Goal: Information Seeking & Learning: Find specific fact

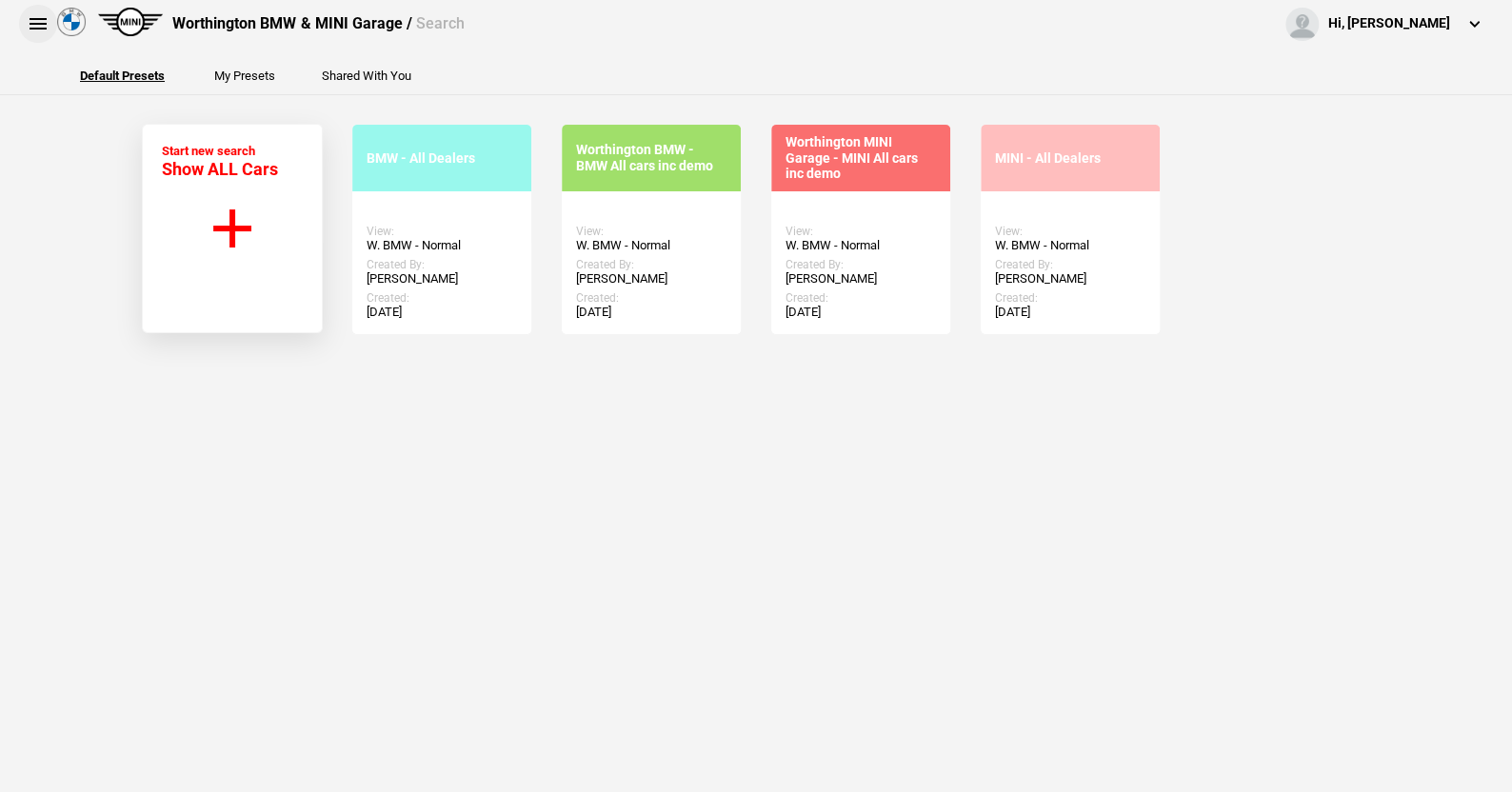
click at [37, 19] on button at bounding box center [38, 23] width 38 height 38
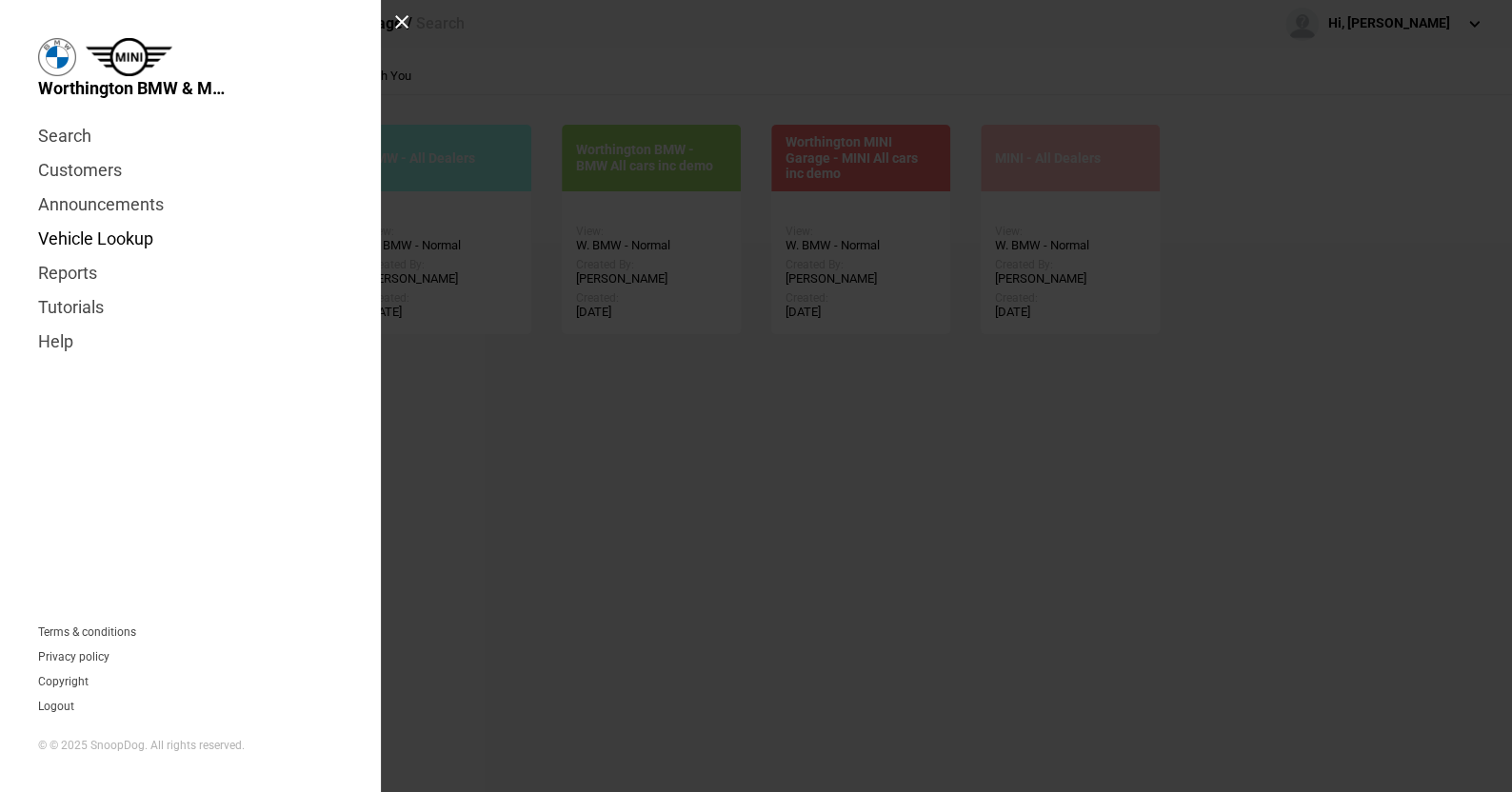
click at [99, 238] on link "Vehicle Lookup" at bounding box center [190, 238] width 305 height 34
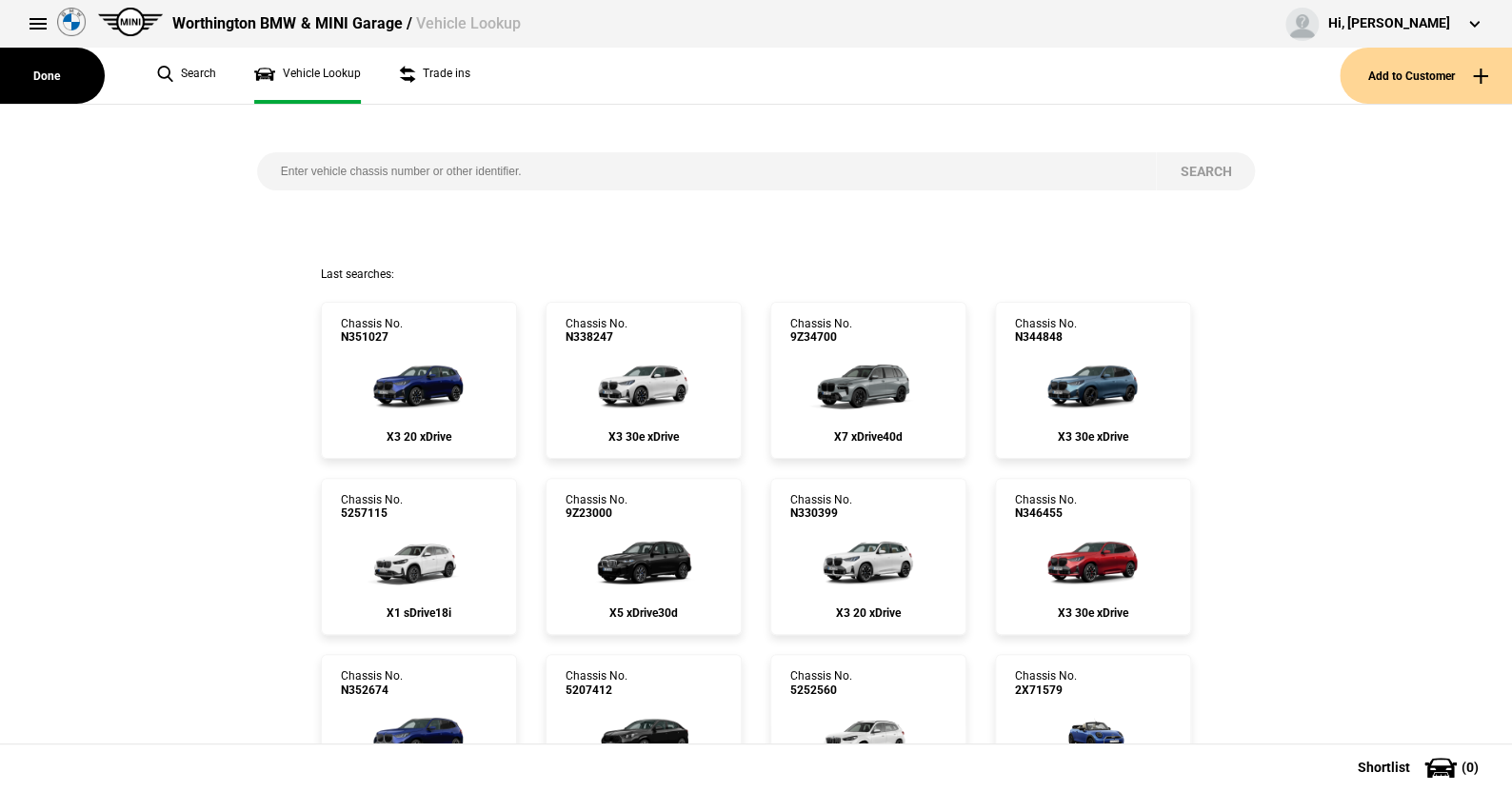
click at [272, 169] on input "search" at bounding box center [706, 171] width 900 height 38
paste input "[US_VEHICLE_IDENTIFICATION_NUMBER]"
type input "[US_VEHICLE_IDENTIFICATION_NUMBER]"
click at [1190, 165] on button "Search" at bounding box center [1206, 171] width 99 height 38
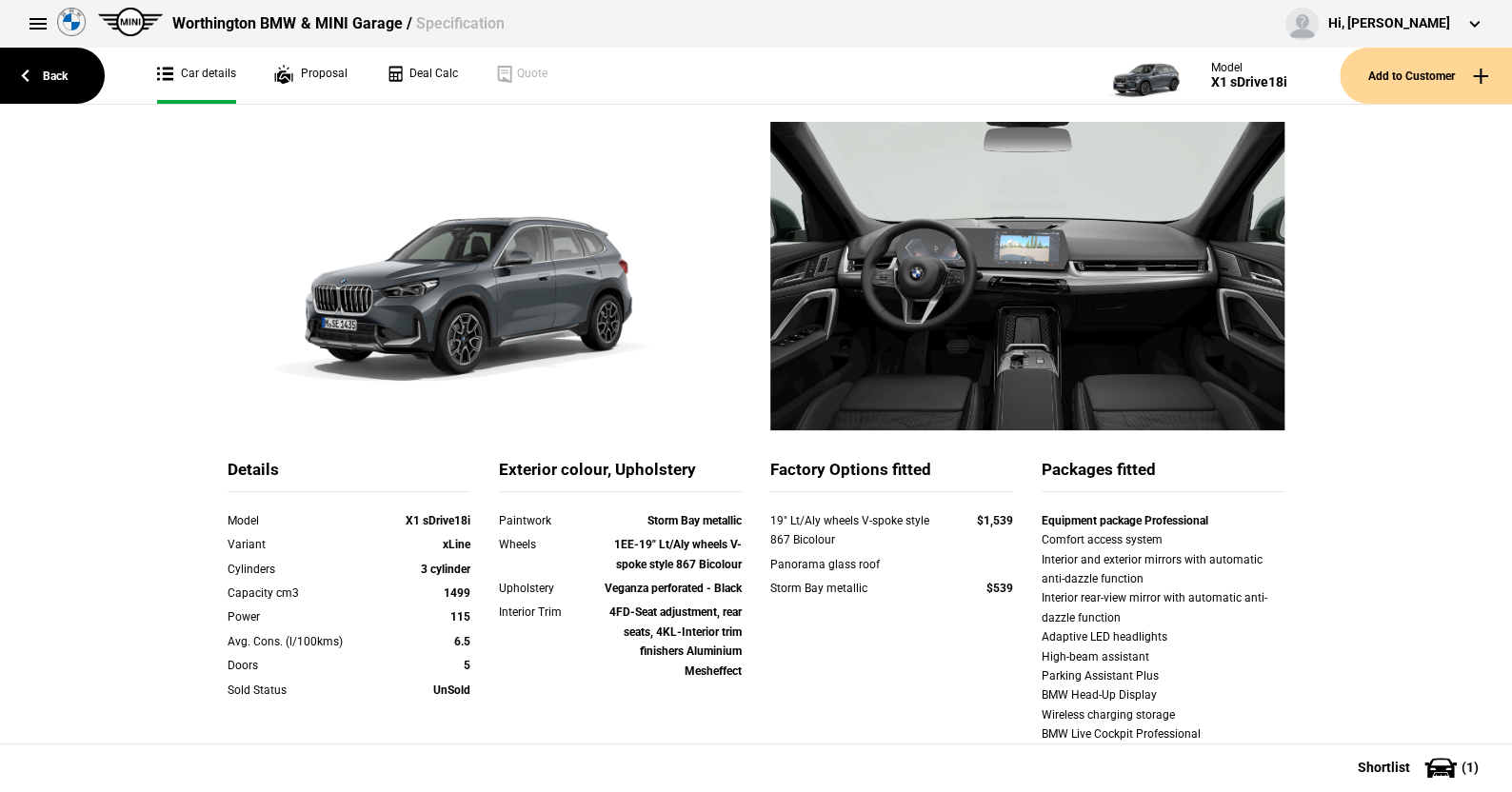
scroll to position [191, 0]
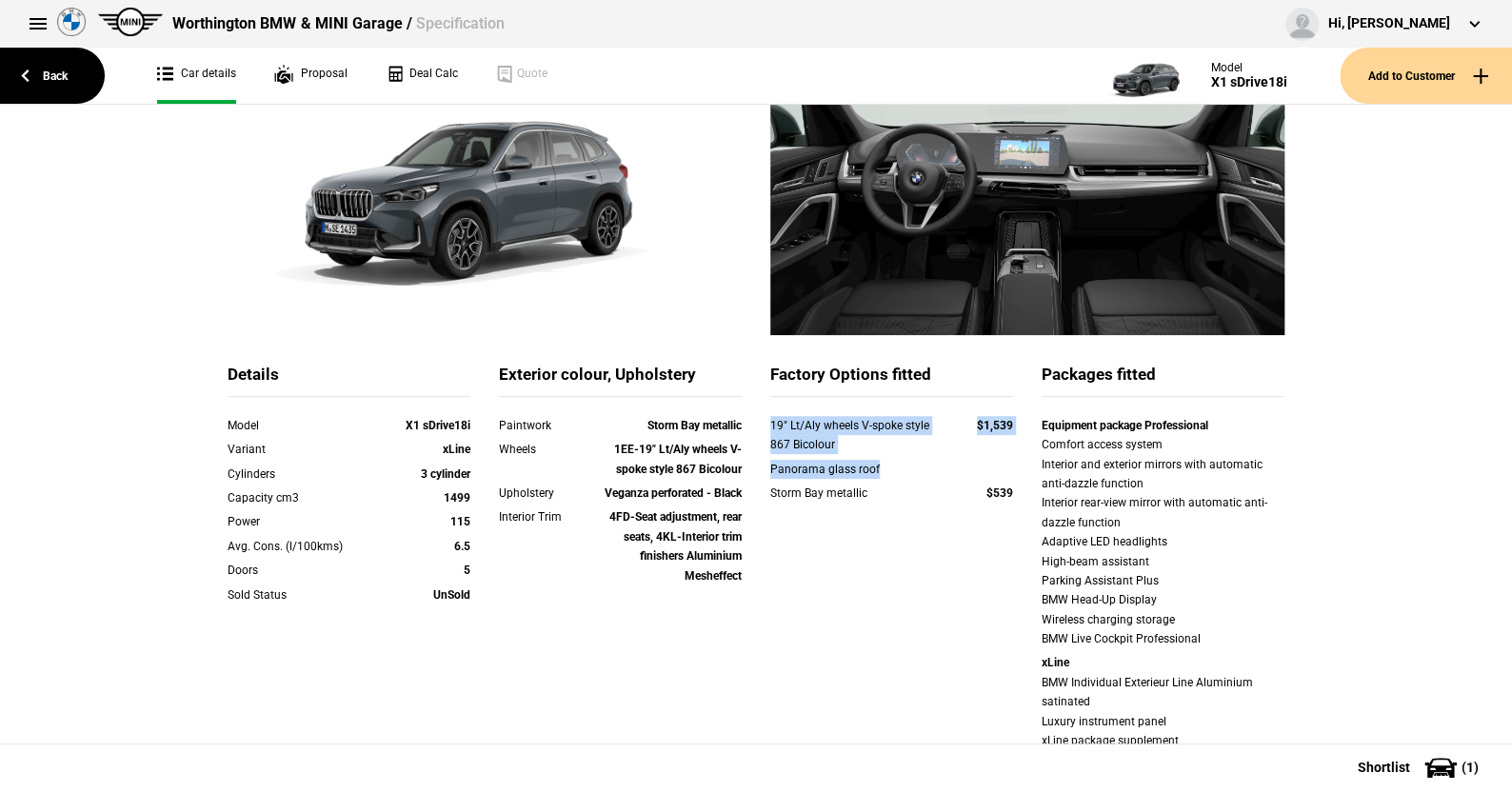
drag, startPoint x: 756, startPoint y: 424, endPoint x: 1010, endPoint y: 465, distance: 257.3
click at [1010, 465] on div "19" Lt/Aly wheels V-spoke style 867 Bicolour $1,539 Panorama glass roof Storm B…" at bounding box center [892, 472] width 243 height 112
copy div "19" Lt/Aly wheels V-spoke style 867 Bicolour $1,539 Panorama glass roof"
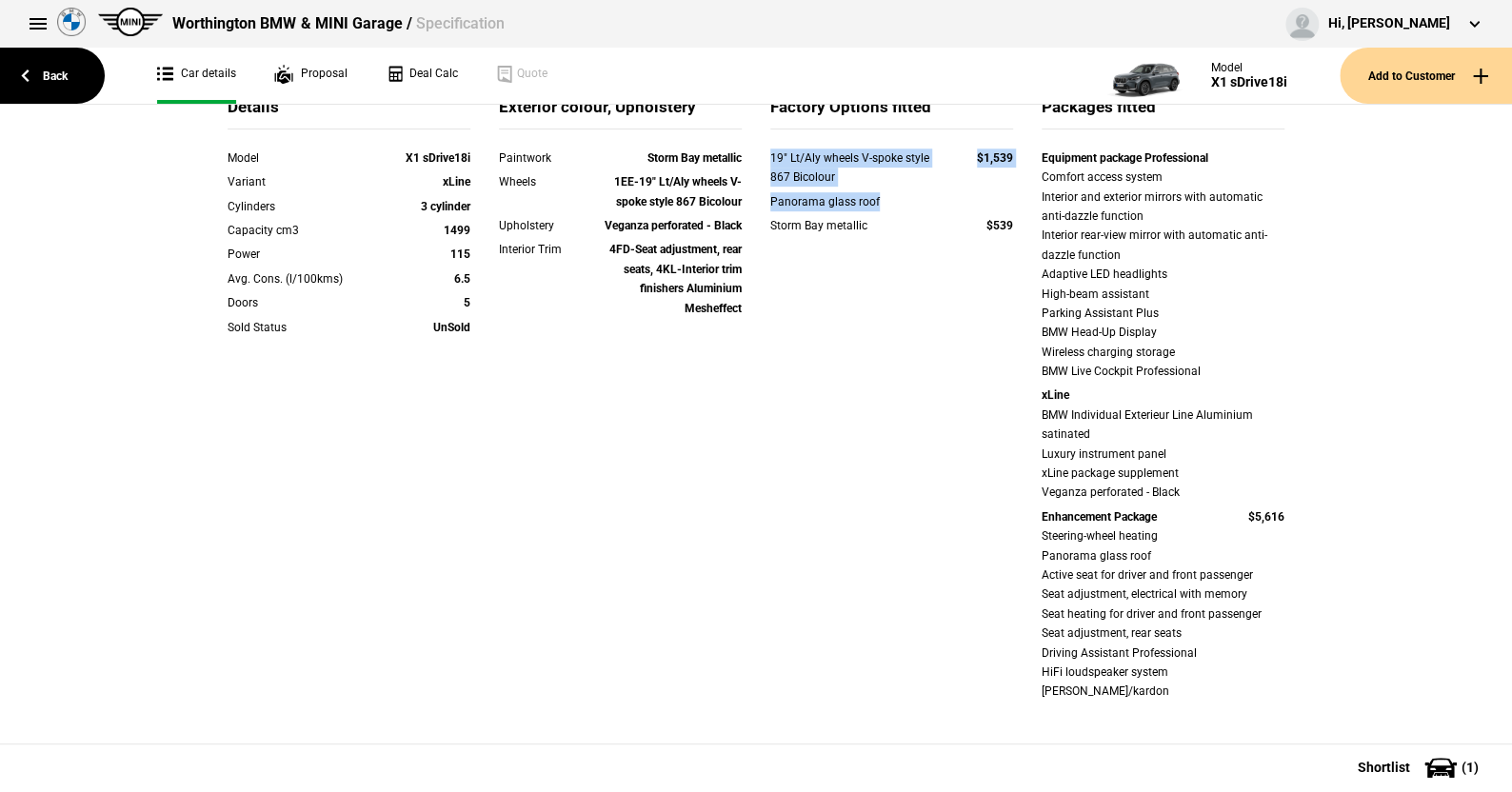
scroll to position [571, 0]
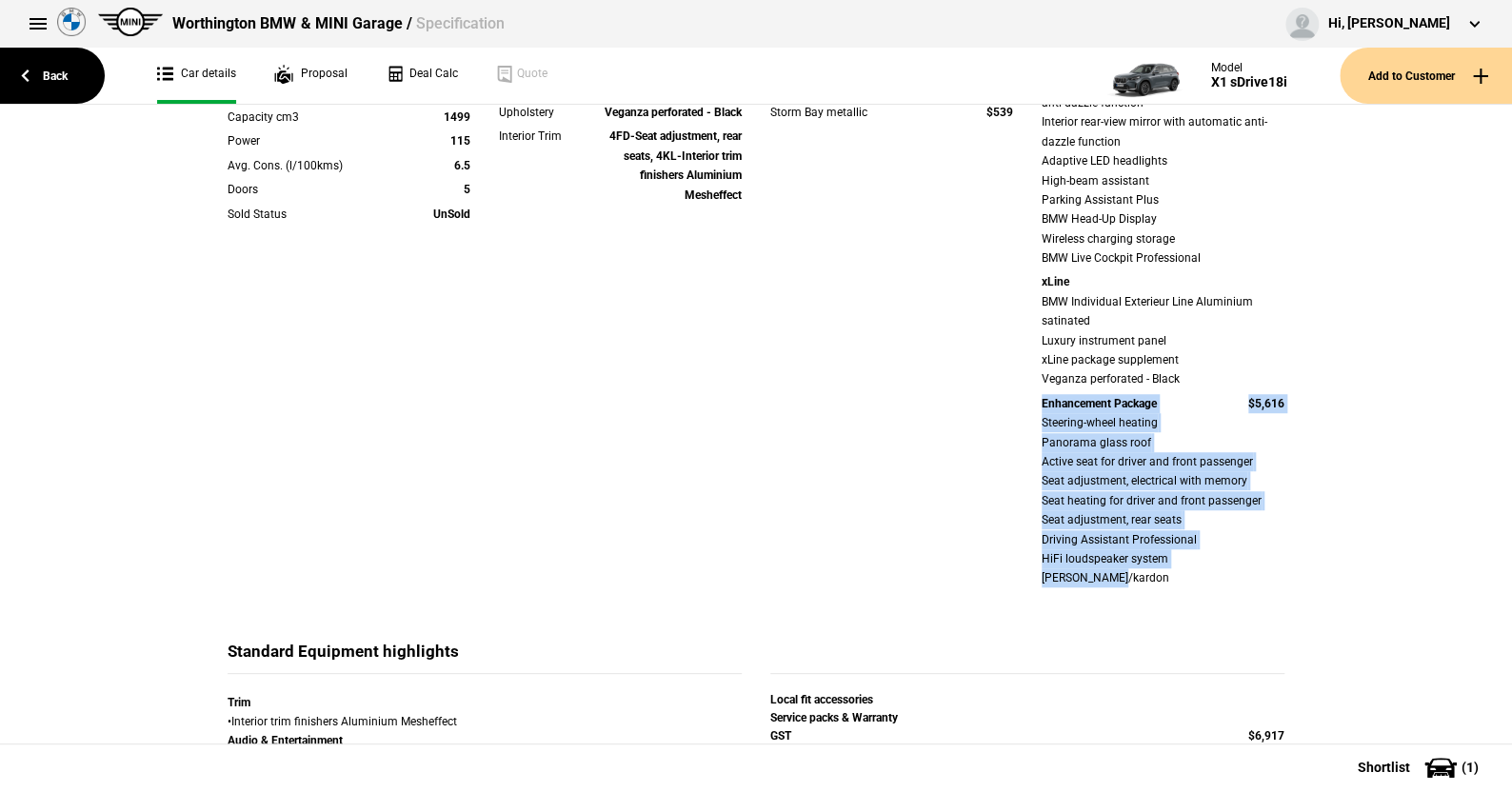
drag, startPoint x: 1028, startPoint y: 400, endPoint x: 1135, endPoint y: 483, distance: 135.4
click at [1283, 547] on div "Equipment package Professional Comfort access system Interior and exterior mirr…" at bounding box center [1163, 313] width 271 height 558
click at [1068, 404] on strong "Enhancement Package" at bounding box center [1099, 404] width 115 height 14
click at [1010, 403] on div "Details Model X1 sDrive18i Variant xLine Cylinders 3 cylinder Capacity cm3 1499…" at bounding box center [756, 311] width 1086 height 658
drag, startPoint x: 1232, startPoint y: 558, endPoint x: 1012, endPoint y: 410, distance: 265.1
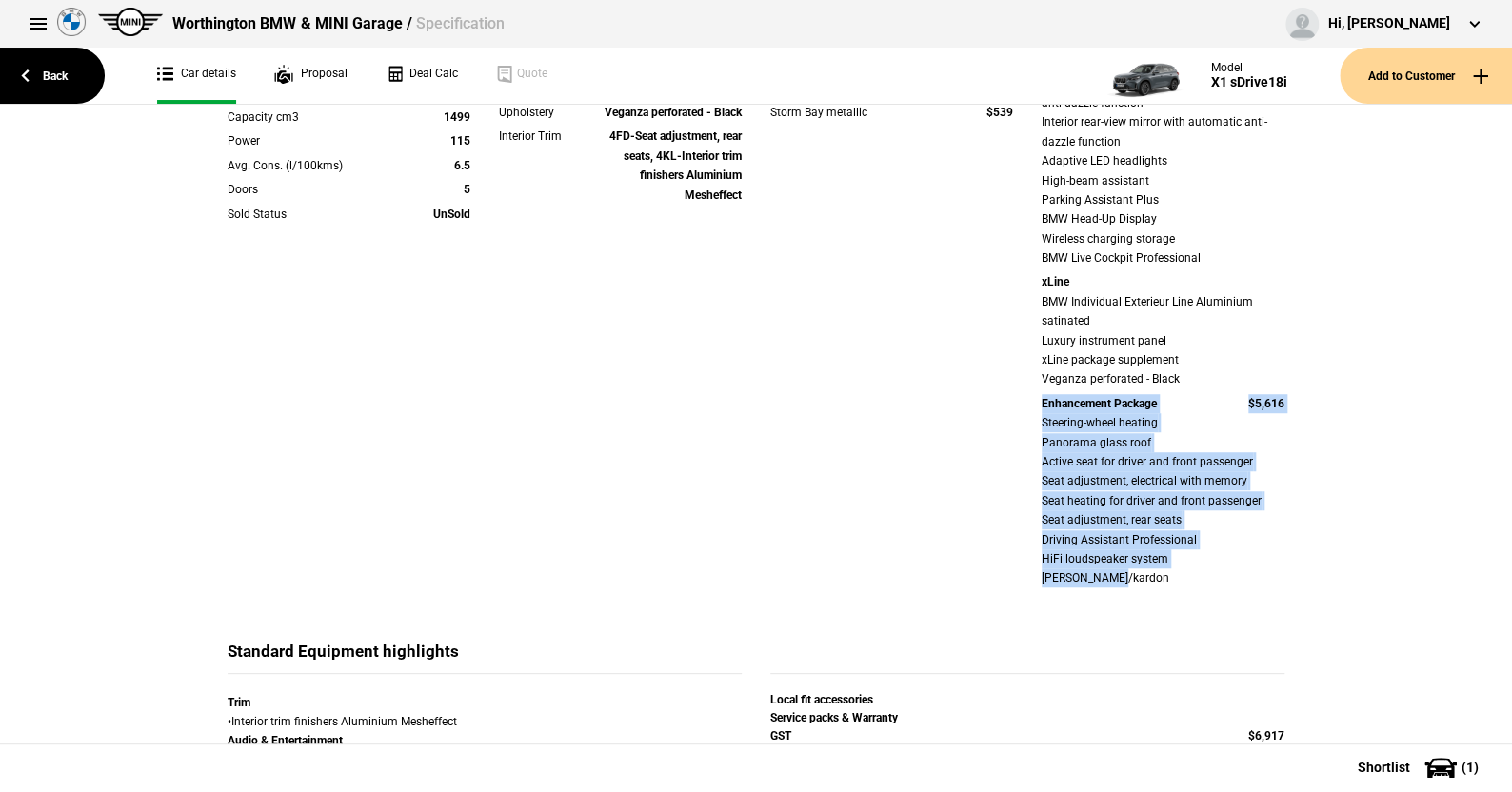
click at [1012, 410] on div "Details Model X1 sDrive18i Variant xLine Cylinders 3 cylinder Capacity cm3 1499…" at bounding box center [756, 311] width 1086 height 658
copy div "Enhancement Package $5,616 Steering-wheel heating Panorama glass roof Active se…"
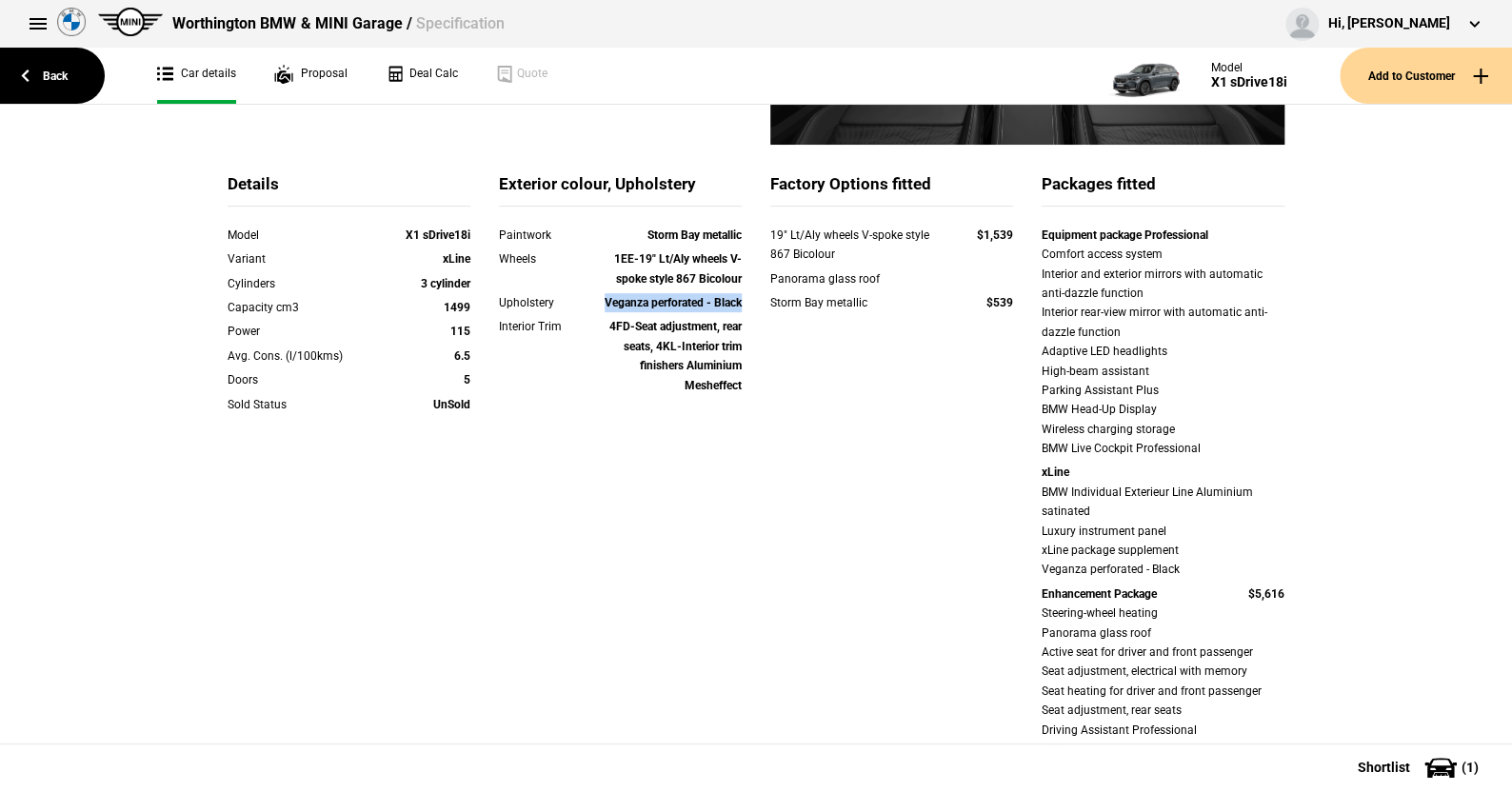
drag, startPoint x: 595, startPoint y: 300, endPoint x: 737, endPoint y: 302, distance: 142.0
click at [737, 302] on div "Upholstery Veganza perforated - Black" at bounding box center [620, 305] width 271 height 23
copy strong "Veganza perforated - Black"
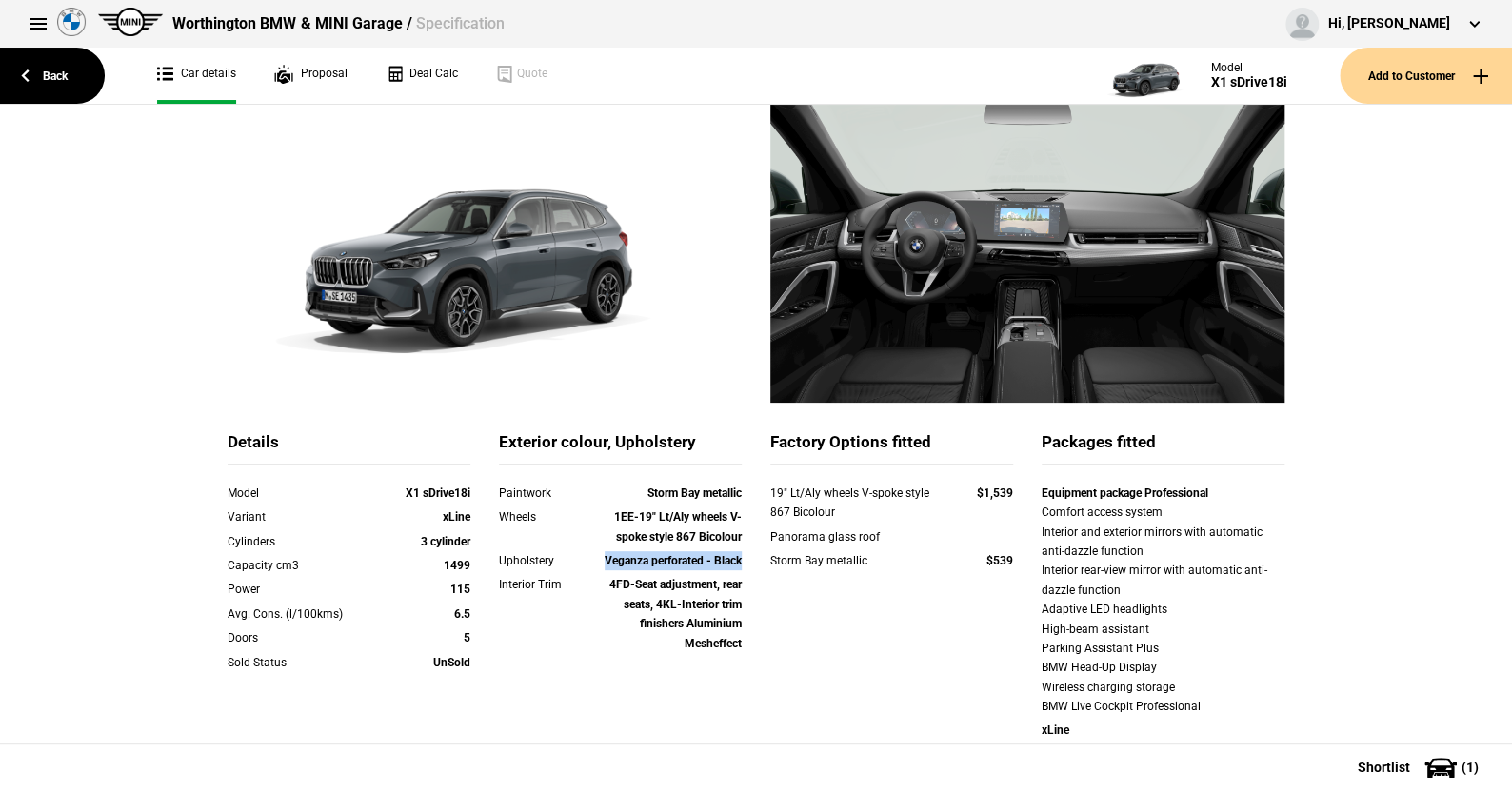
scroll to position [0, 0]
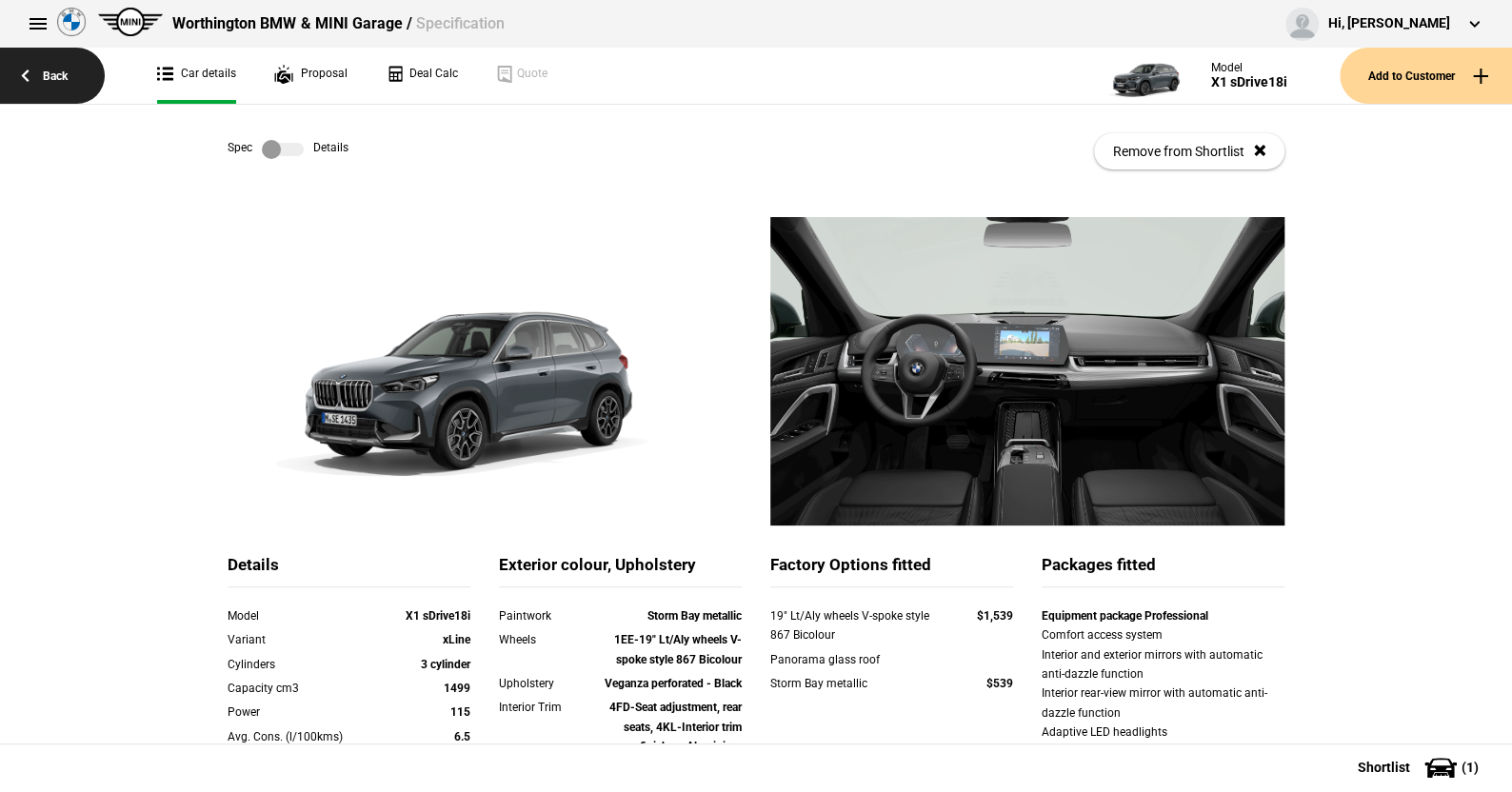
click at [61, 73] on link "Back" at bounding box center [53, 76] width 105 height 56
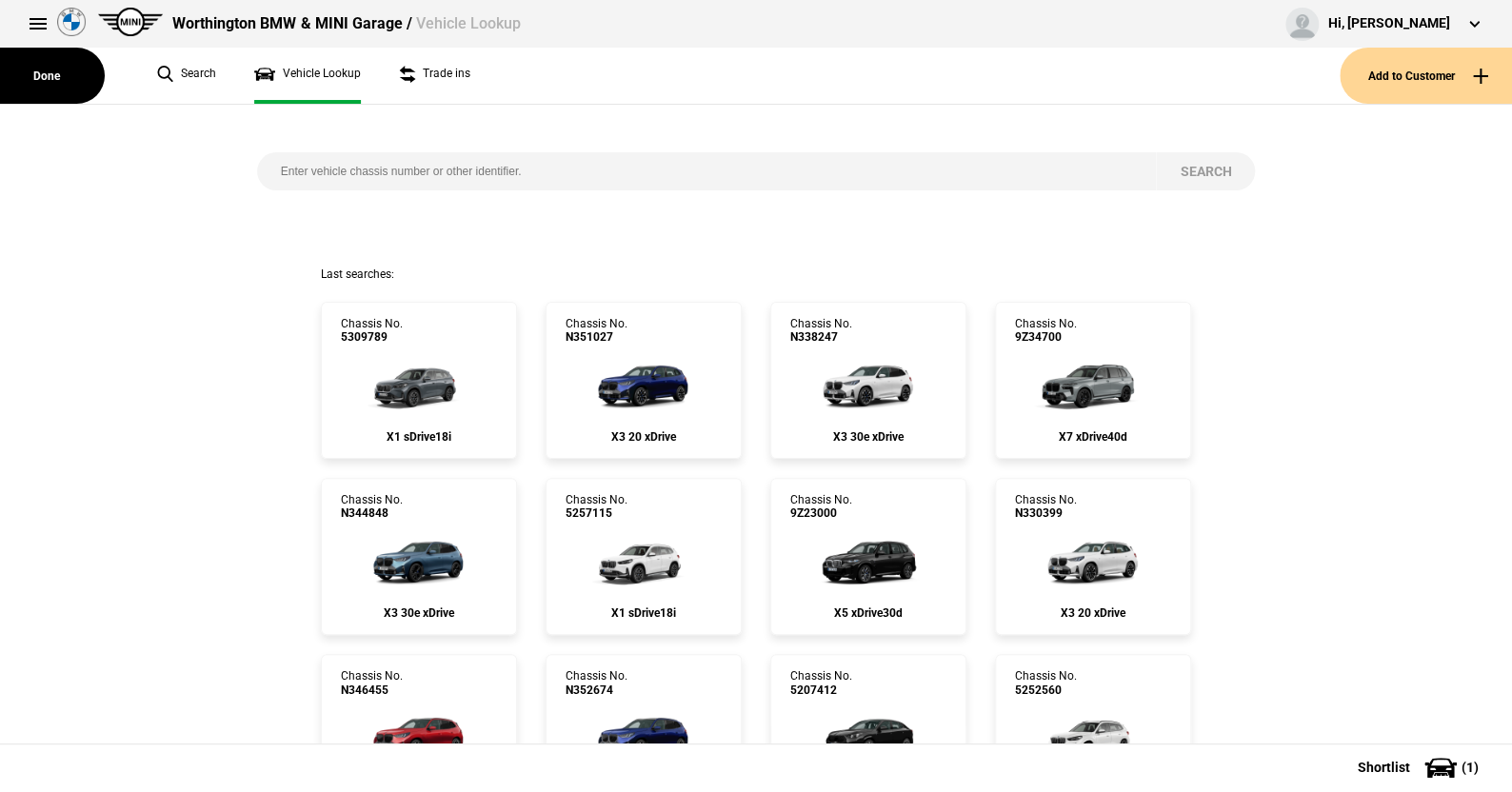
click at [267, 170] on input "search" at bounding box center [706, 171] width 900 height 38
paste input "[US_VEHICLE_IDENTIFICATION_NUMBER]"
type input "[US_VEHICLE_IDENTIFICATION_NUMBER]"
click at [1190, 165] on button "Search" at bounding box center [1206, 171] width 99 height 38
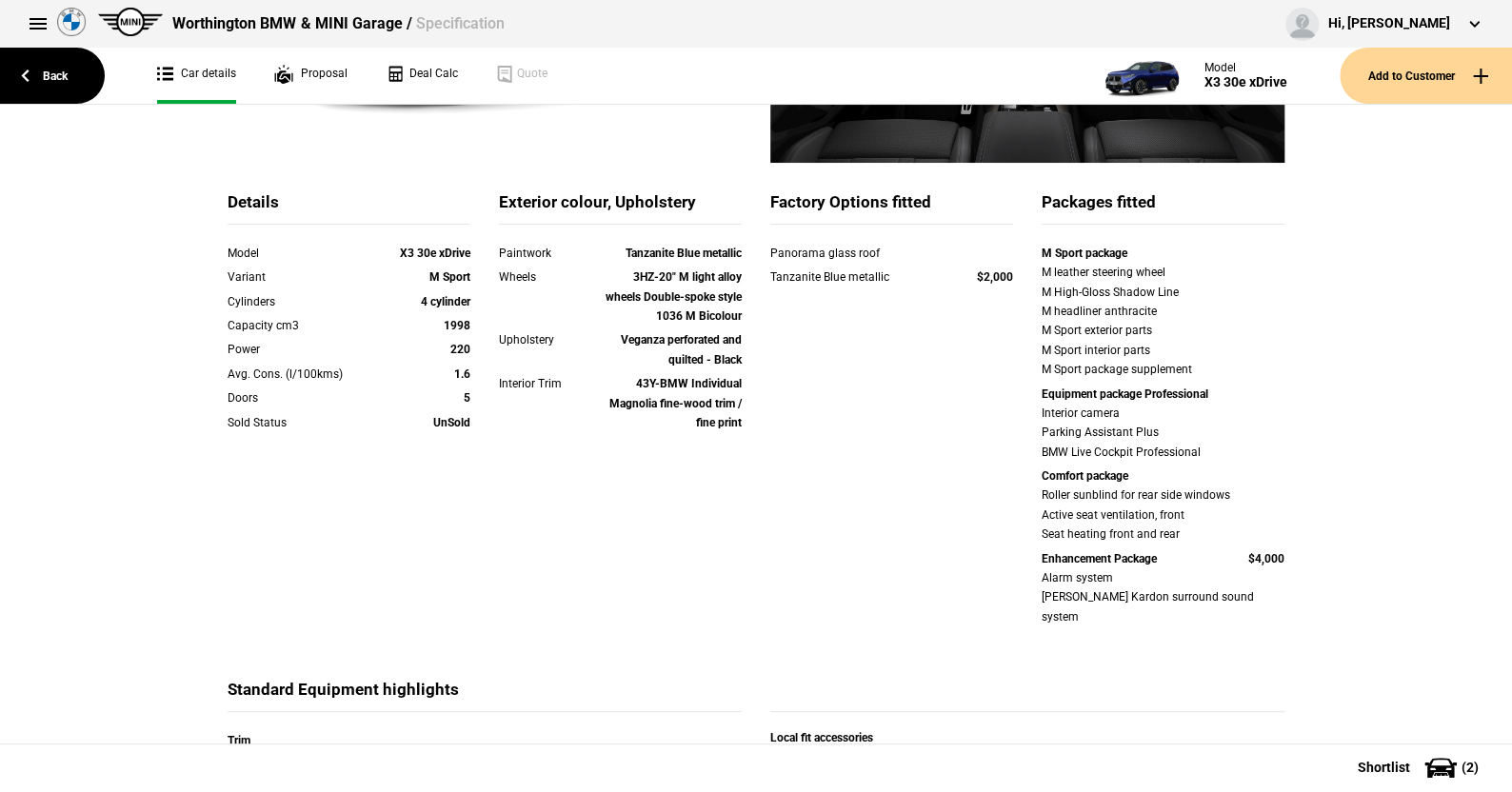
scroll to position [380, 0]
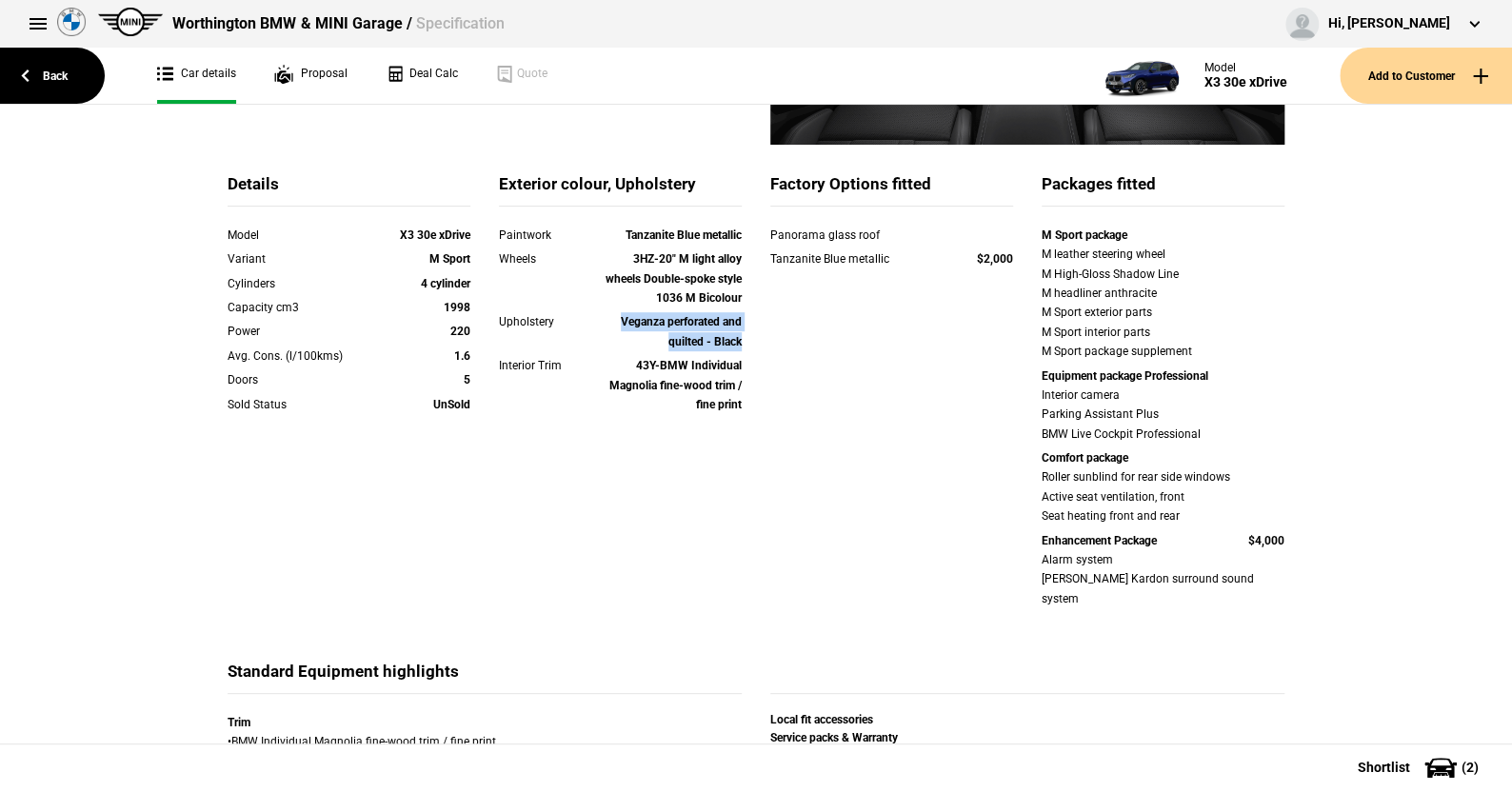
drag, startPoint x: 607, startPoint y: 322, endPoint x: 737, endPoint y: 338, distance: 131.0
click at [737, 338] on div "Upholstery Veganza perforated and quilted - Black" at bounding box center [620, 334] width 271 height 44
copy strong "Veganza perforated and quilted - Black"
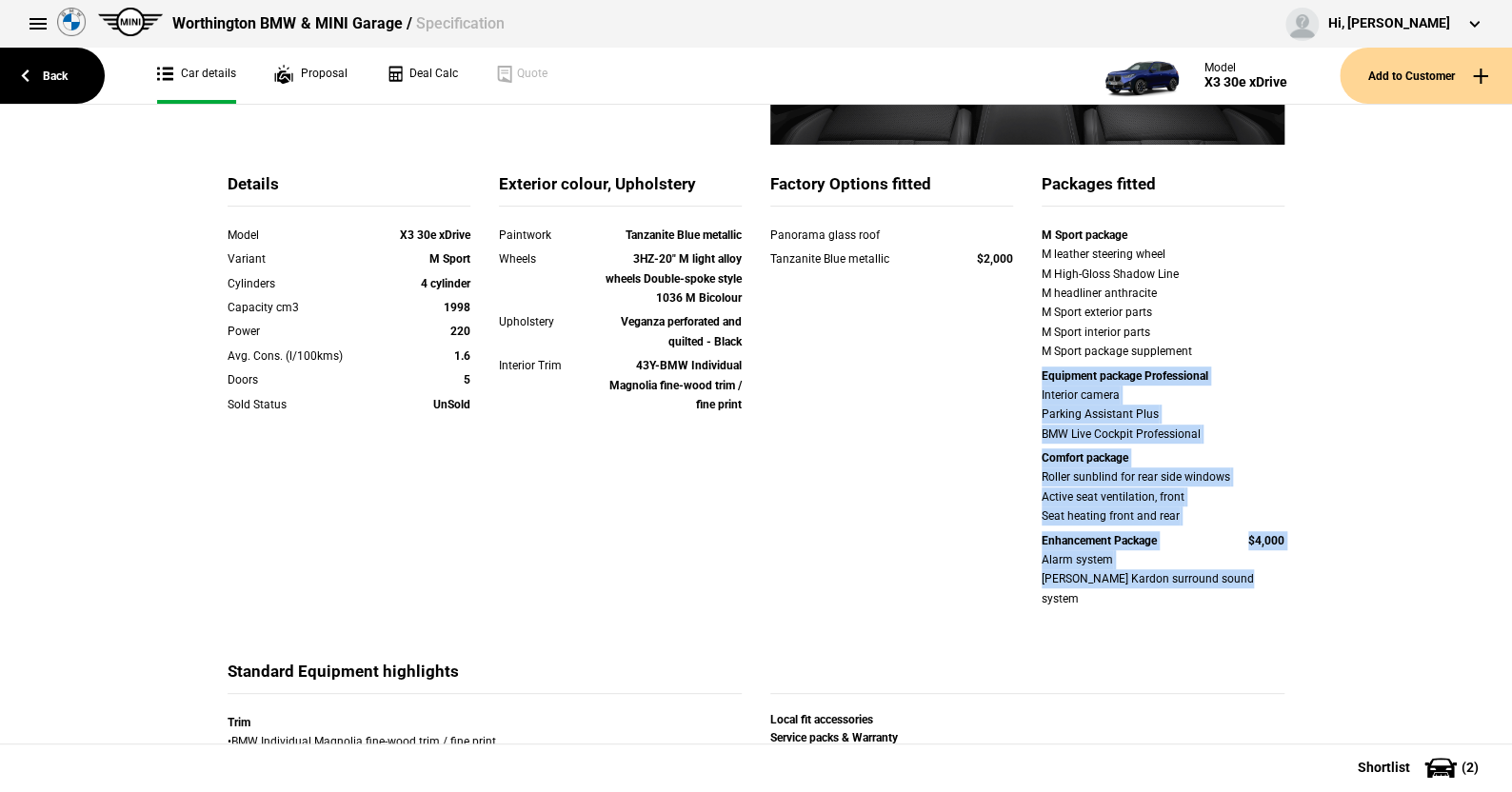
drag, startPoint x: 1025, startPoint y: 376, endPoint x: 1302, endPoint y: 572, distance: 339.3
click at [1302, 572] on div "Details Model X3 30e xDrive Variant M Sport Cylinders 4 cylinder Capacity cm3 1…" at bounding box center [756, 796] width 1114 height 1920
copy div "Equipment package Professional Interior camera Parking Assistant Plus BMW Live …"
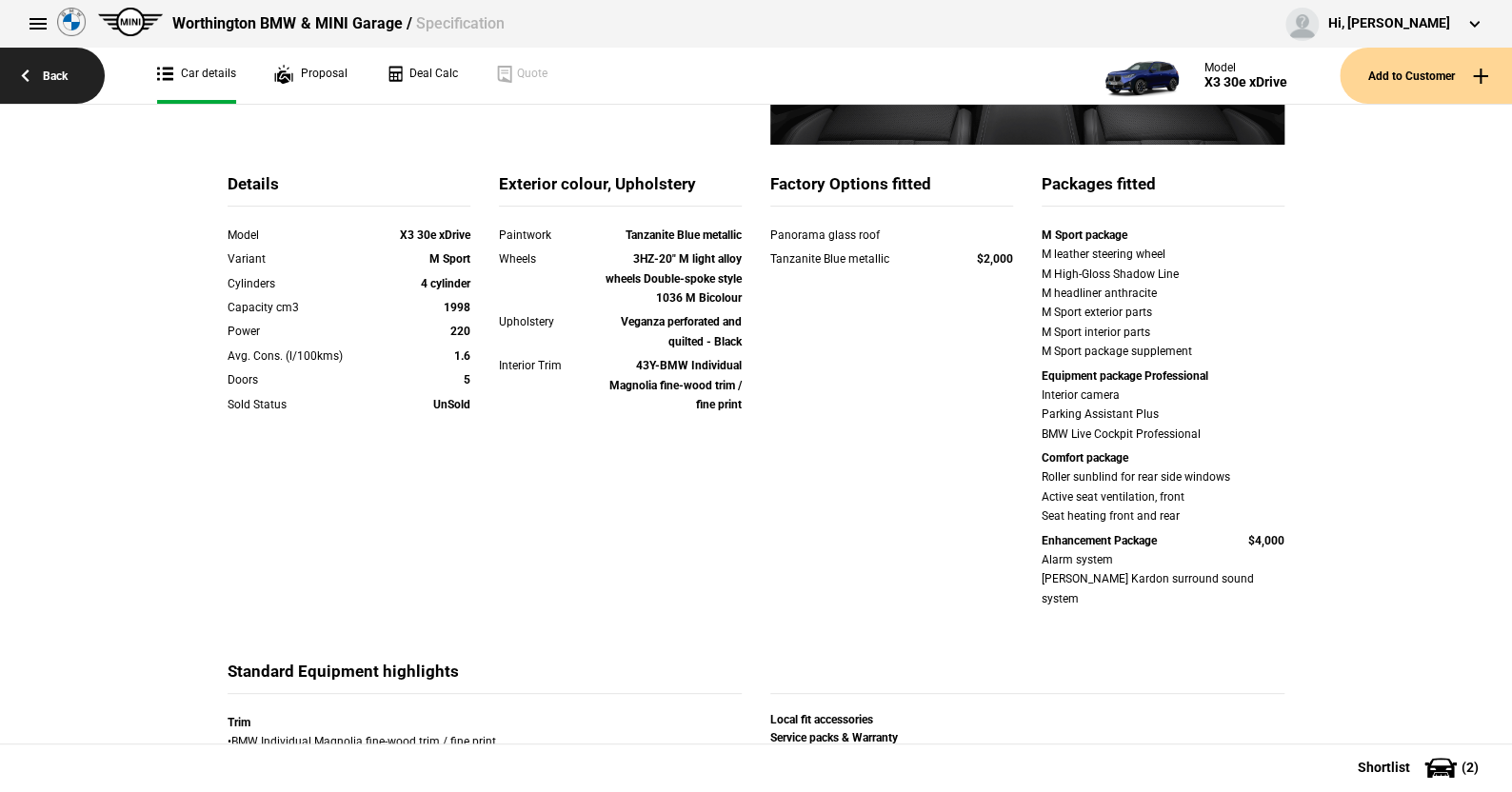
click at [48, 73] on link "Back" at bounding box center [53, 76] width 105 height 56
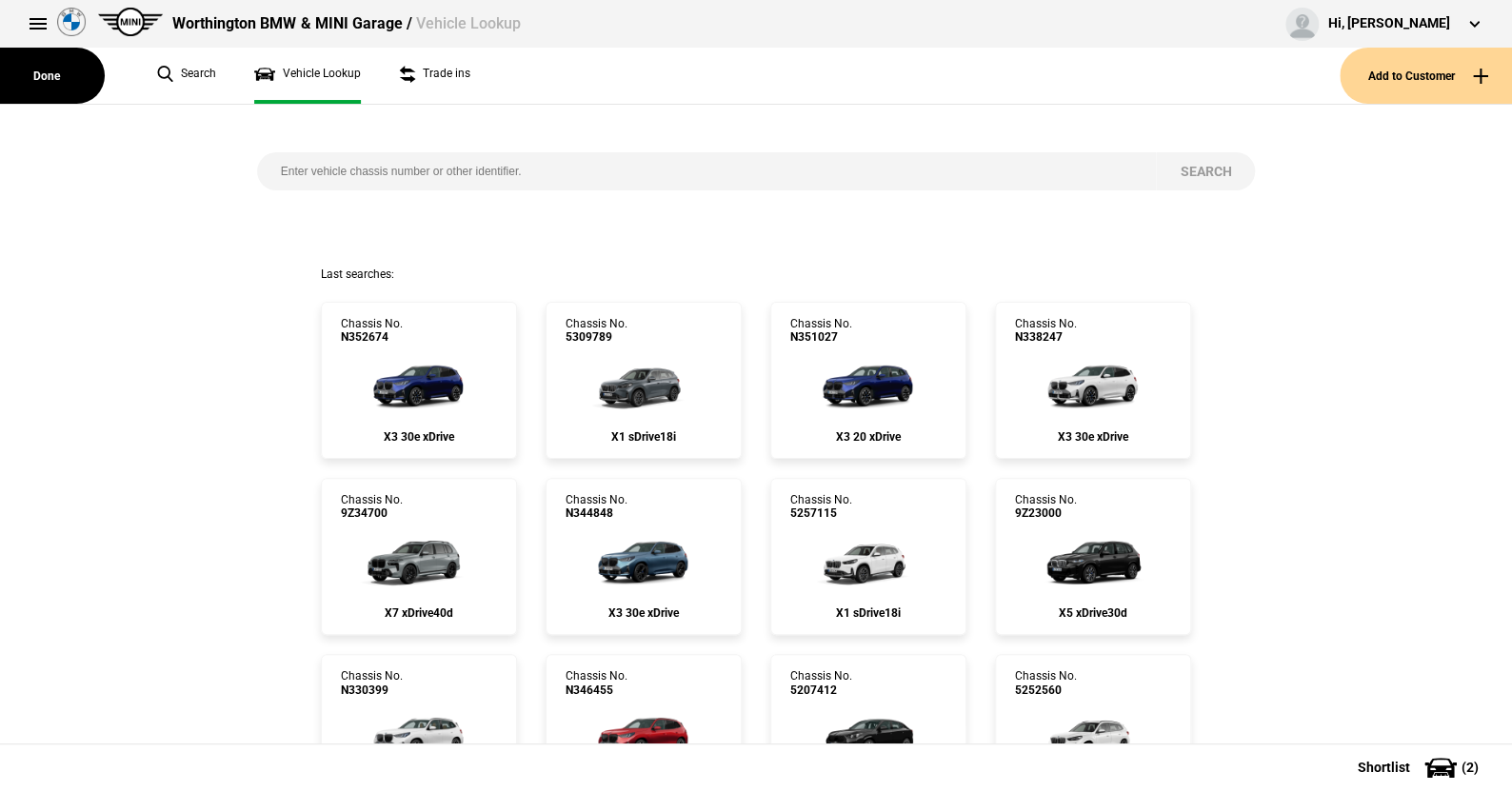
click at [272, 166] on input "search" at bounding box center [706, 171] width 900 height 38
paste input "[US_VEHICLE_IDENTIFICATION_NUMBER]"
type input "[US_VEHICLE_IDENTIFICATION_NUMBER]"
click at [1197, 168] on button "Search" at bounding box center [1206, 171] width 99 height 38
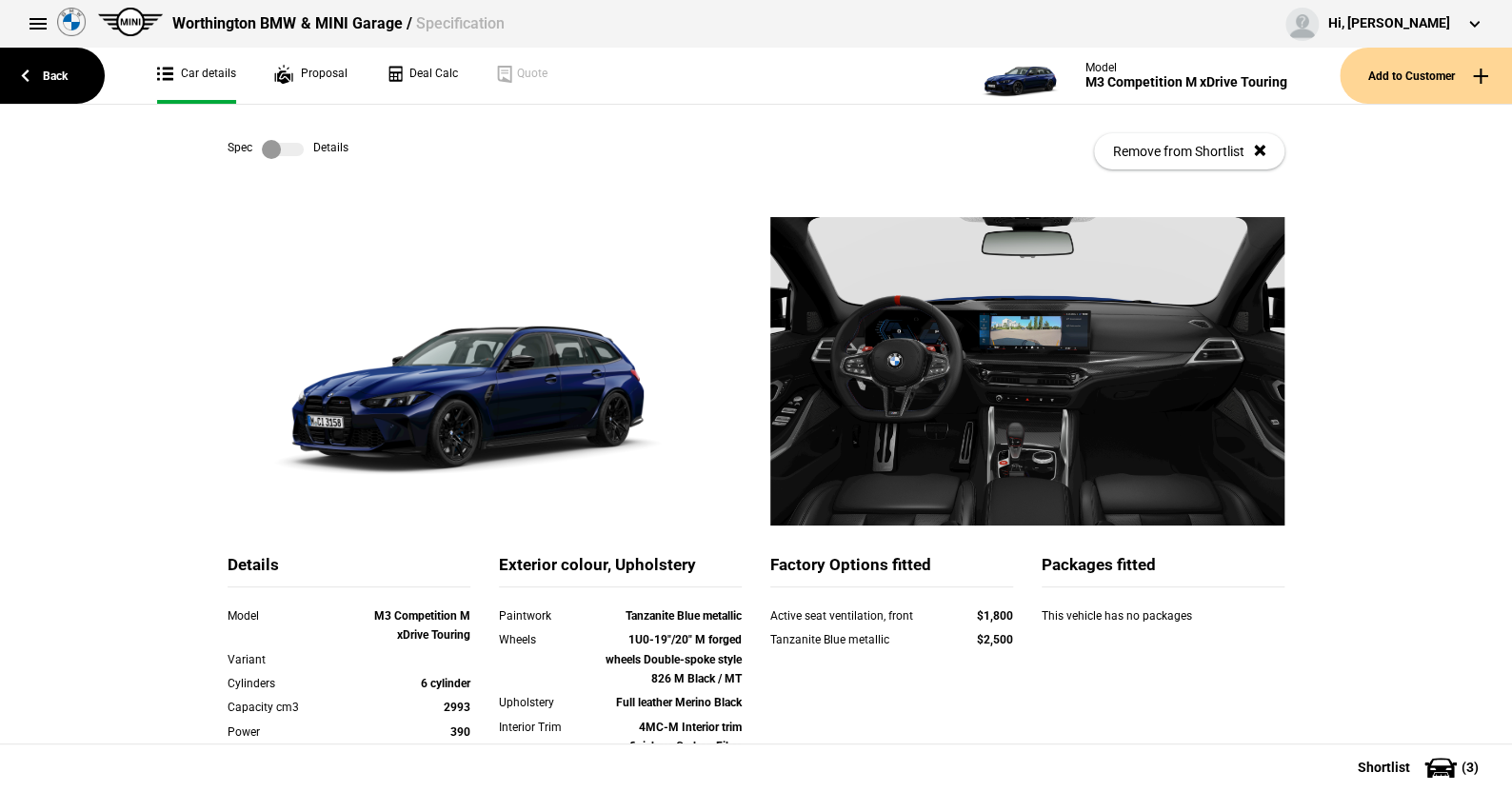
click at [283, 148] on label at bounding box center [282, 150] width 42 height 19
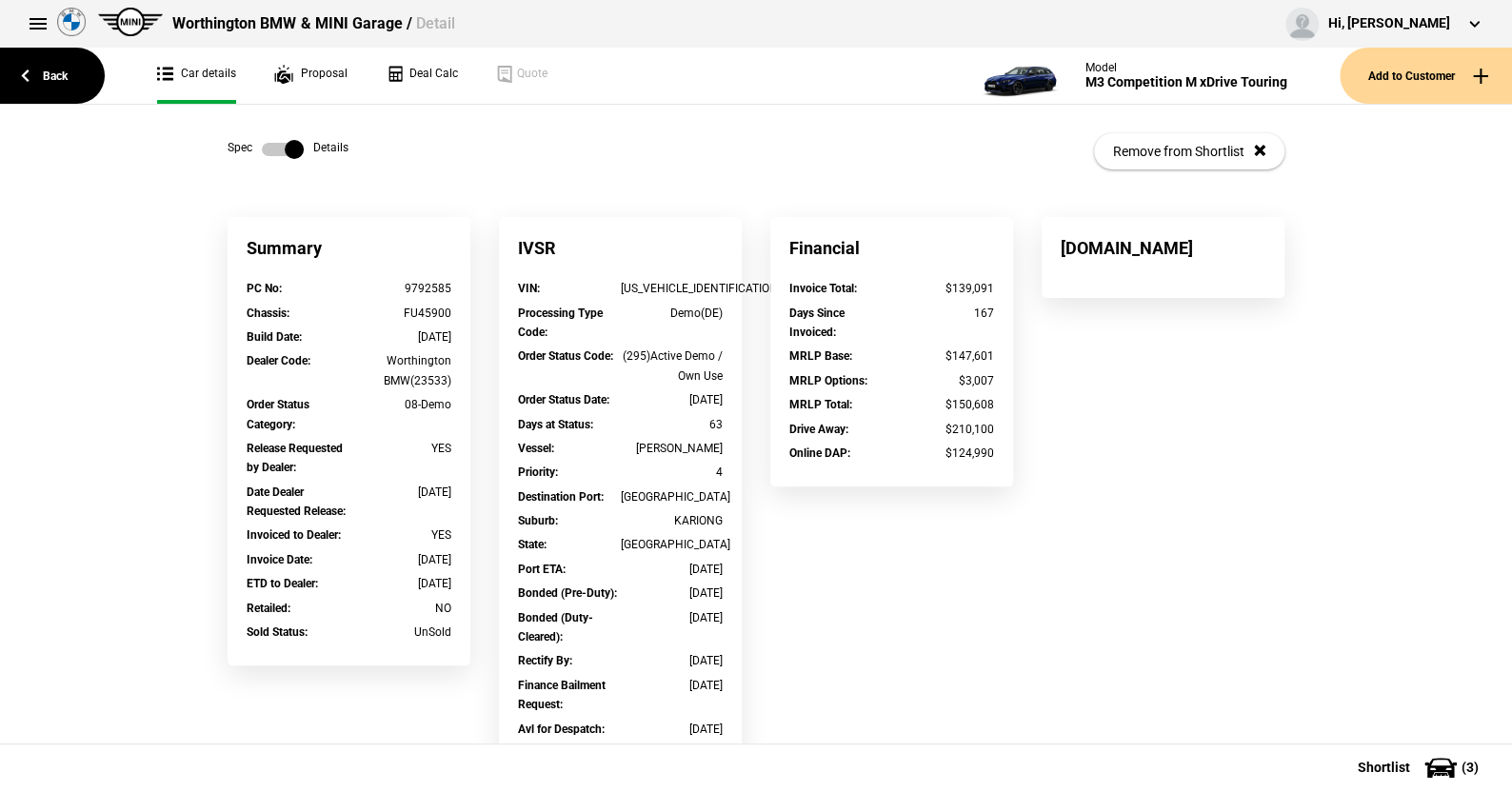
click at [262, 151] on label at bounding box center [282, 150] width 42 height 19
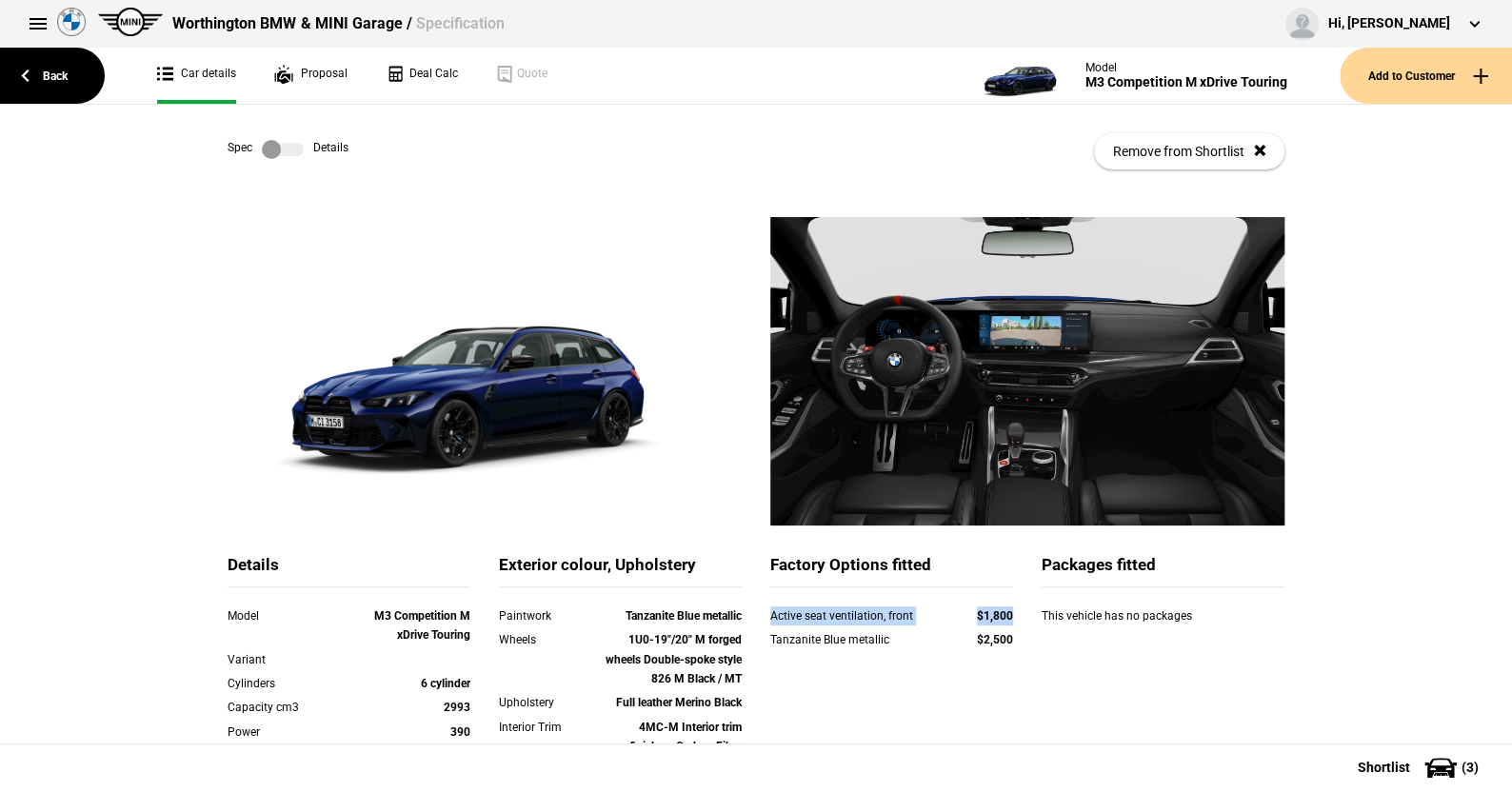
drag, startPoint x: 758, startPoint y: 618, endPoint x: 1004, endPoint y: 621, distance: 246.0
click at [1004, 621] on div "Active seat ventilation, front $1,800" at bounding box center [891, 618] width 271 height 23
copy div "Active seat ventilation, front $1,800"
click at [294, 152] on label at bounding box center [282, 150] width 42 height 19
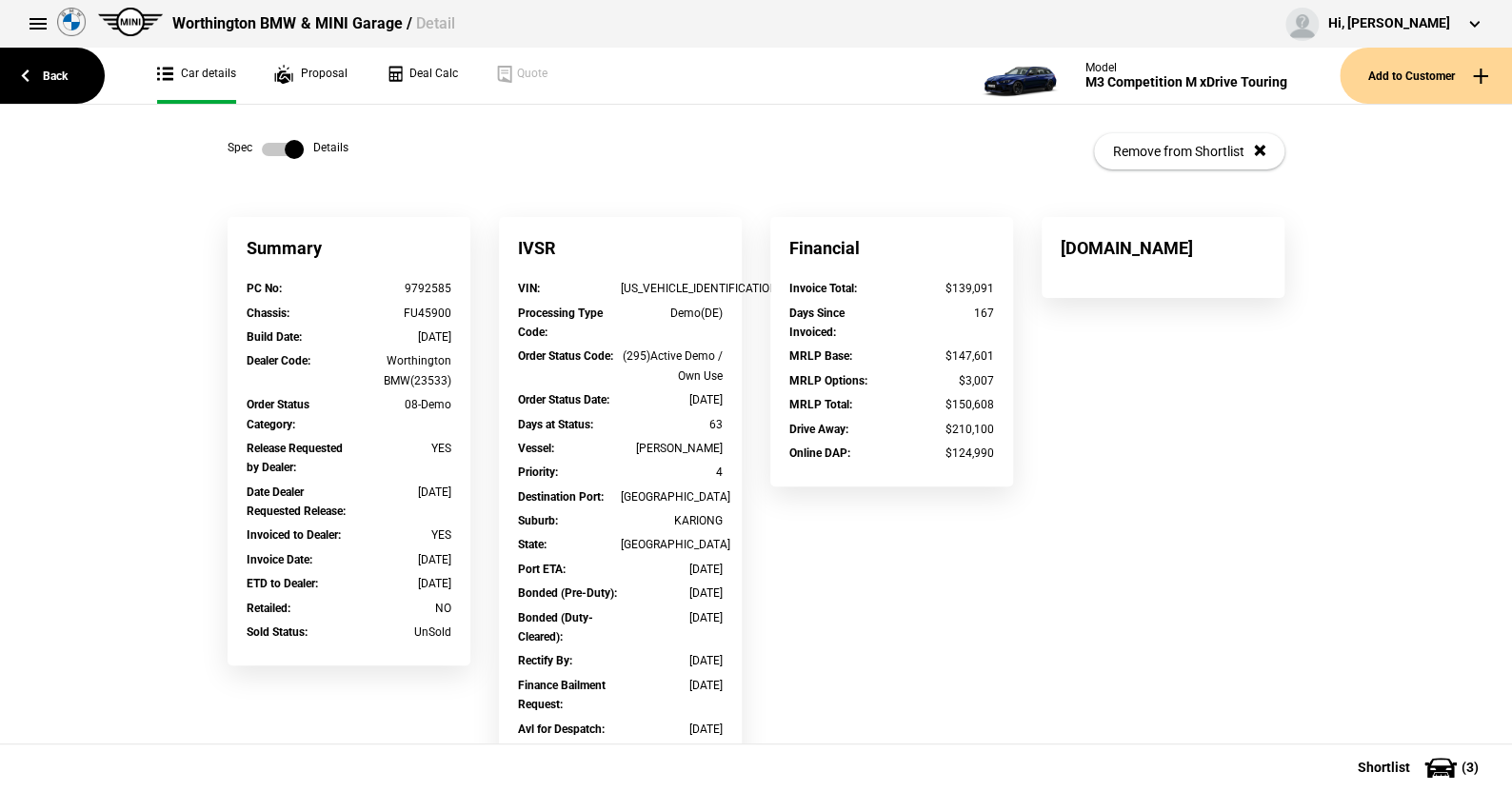
click at [262, 148] on label at bounding box center [282, 150] width 42 height 19
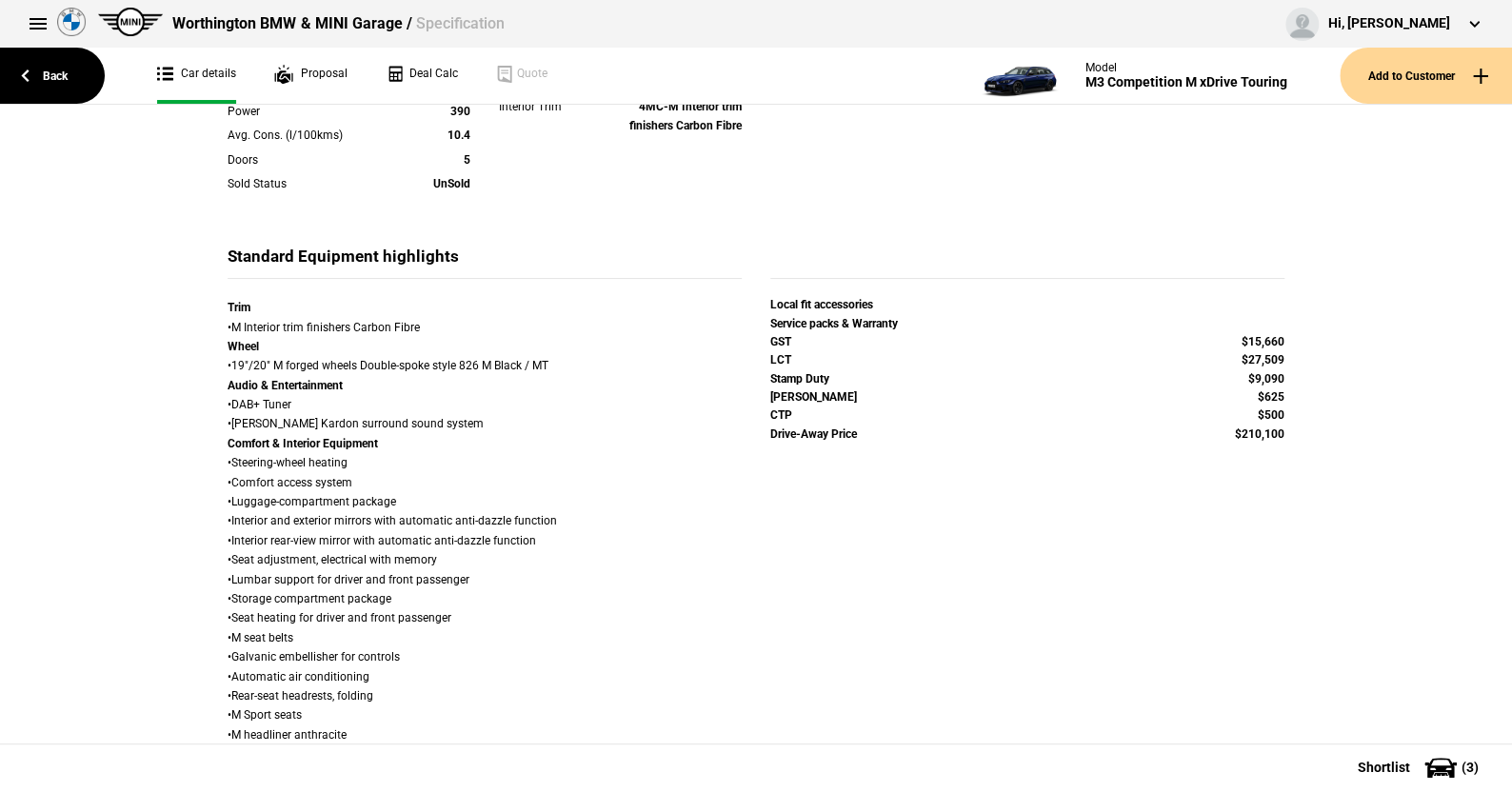
scroll to position [652, 0]
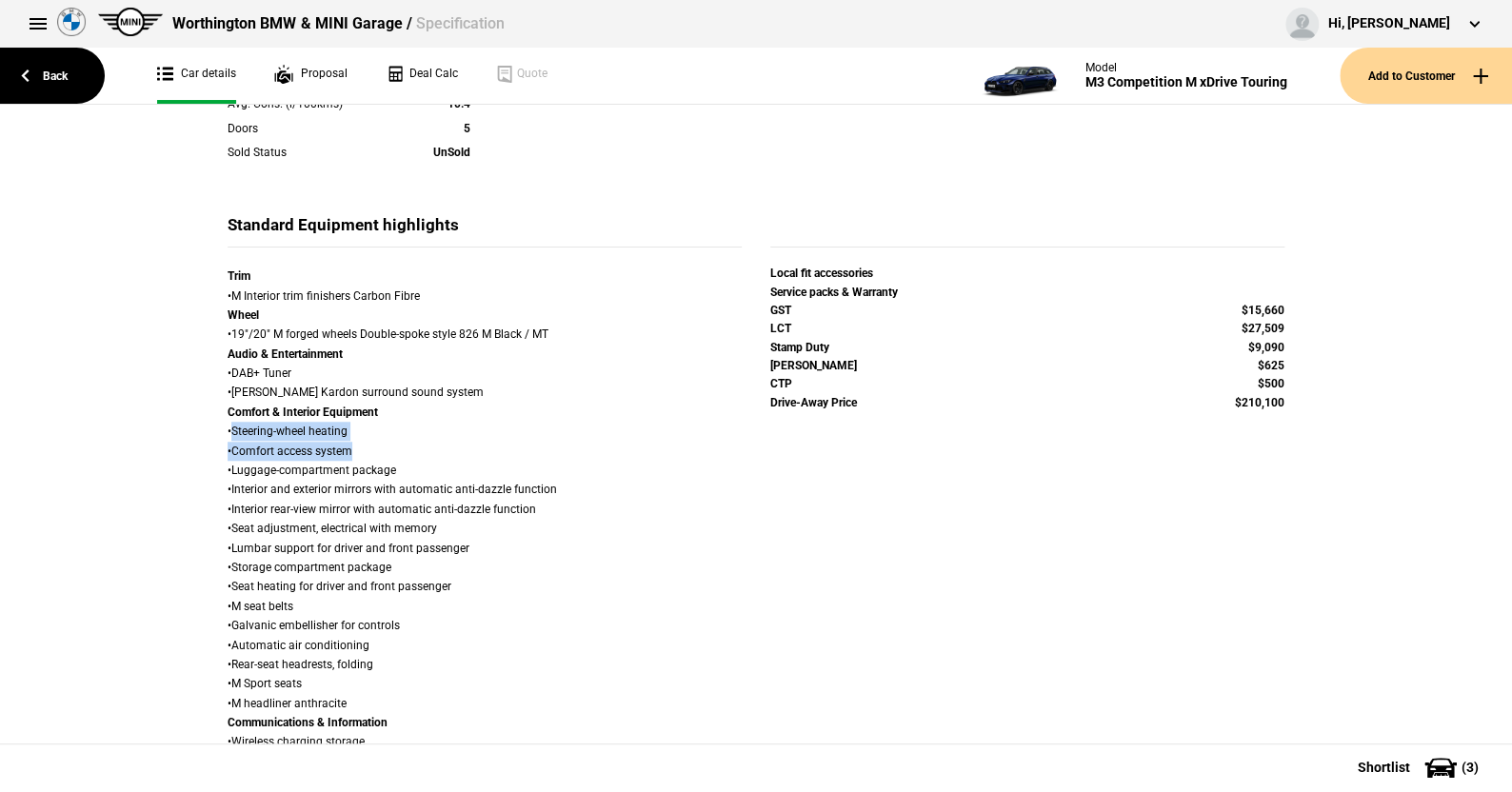
drag, startPoint x: 226, startPoint y: 425, endPoint x: 378, endPoint y: 452, distance: 154.4
copy div "Steering-wheel heating • Comfort access system"
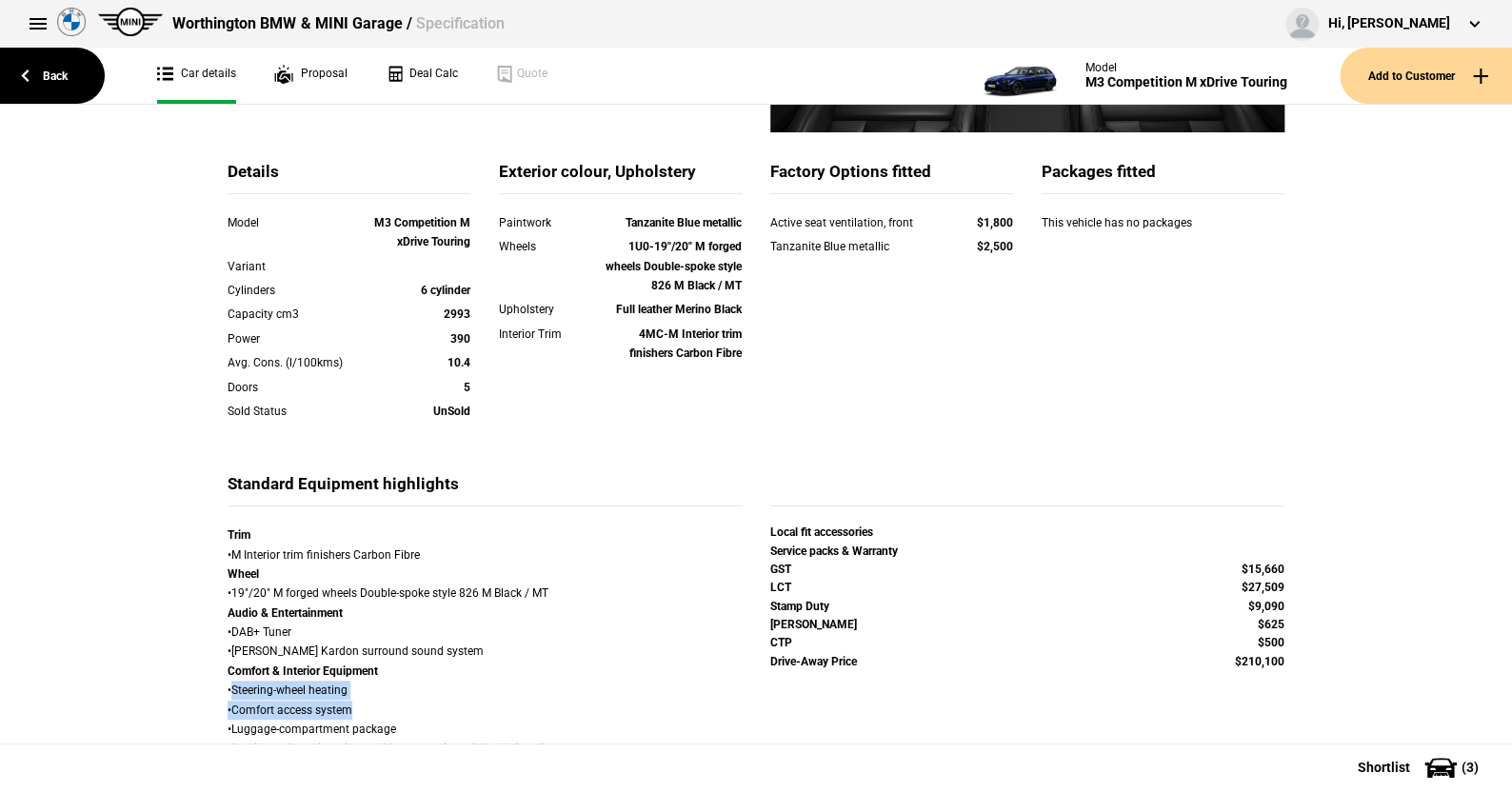
scroll to position [367, 0]
